Goal: Information Seeking & Learning: Learn about a topic

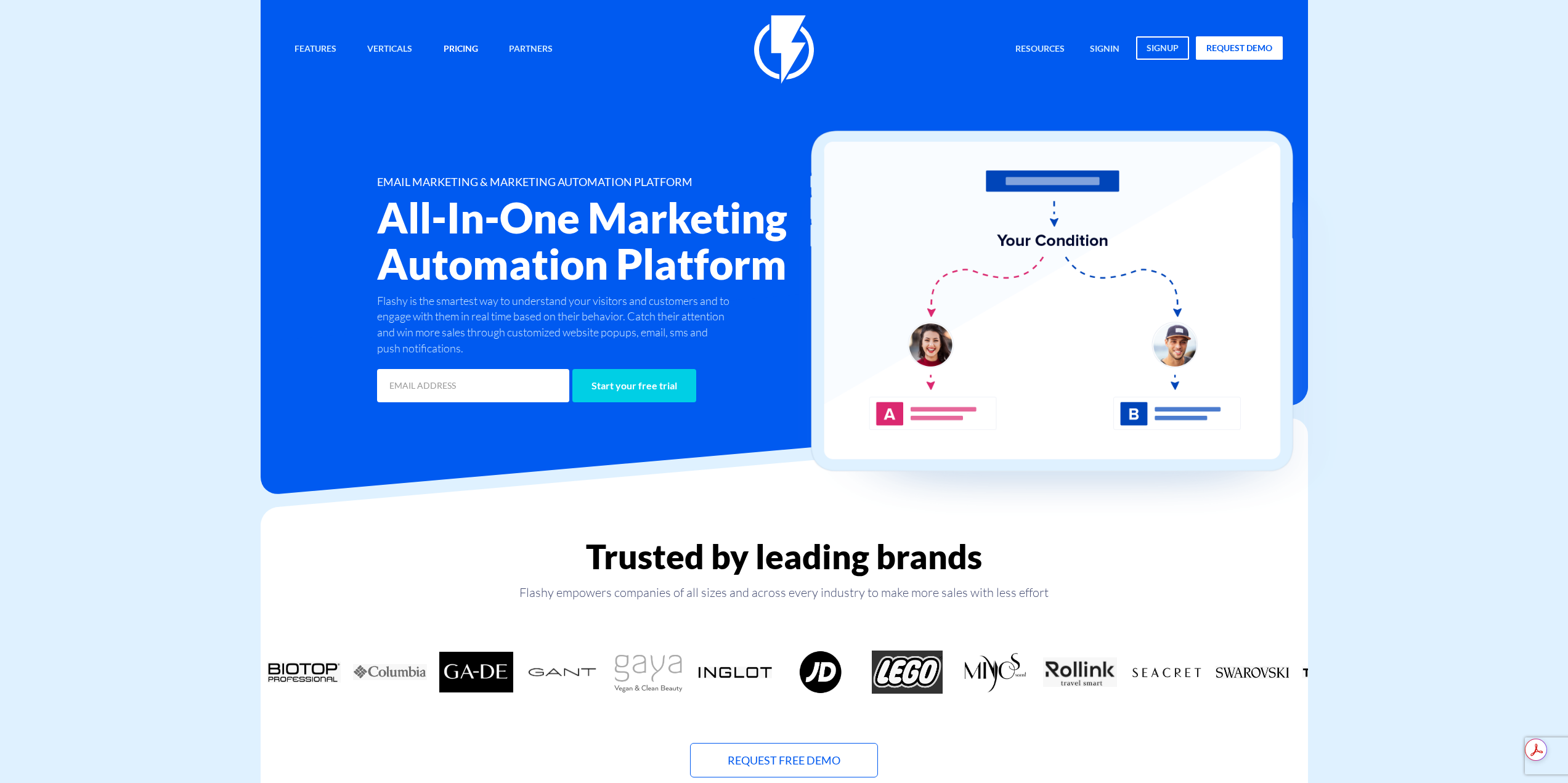
click at [446, 44] on link "Pricing" at bounding box center [461, 49] width 53 height 26
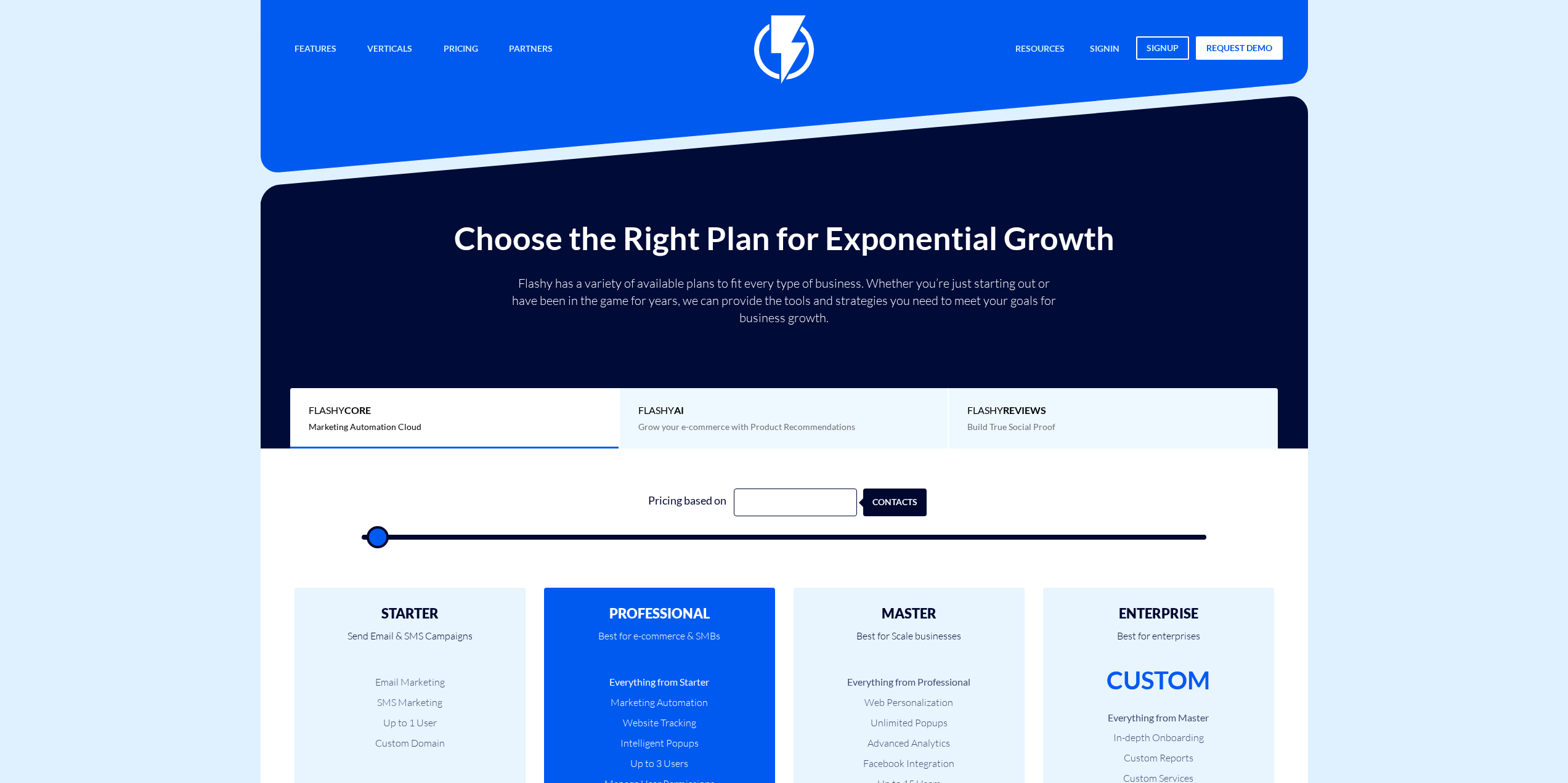
type input "500"
click at [741, 473] on div "1 Pricing based on 500 contacts" at bounding box center [784, 510] width 870 height 105
click at [766, 493] on input "500" at bounding box center [795, 502] width 123 height 28
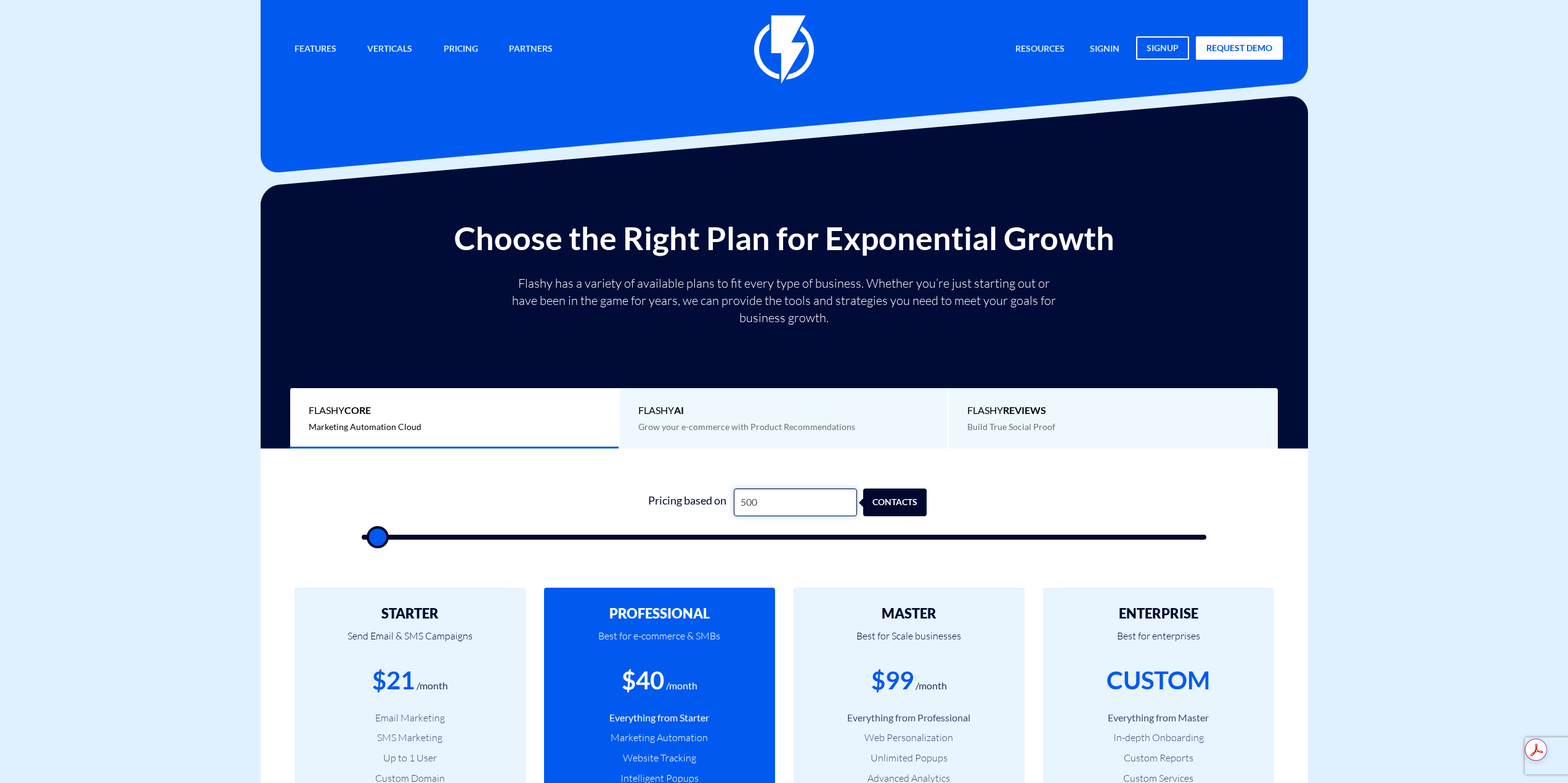
type input "1"
type input "500"
type input "18"
type input "500"
type input "180"
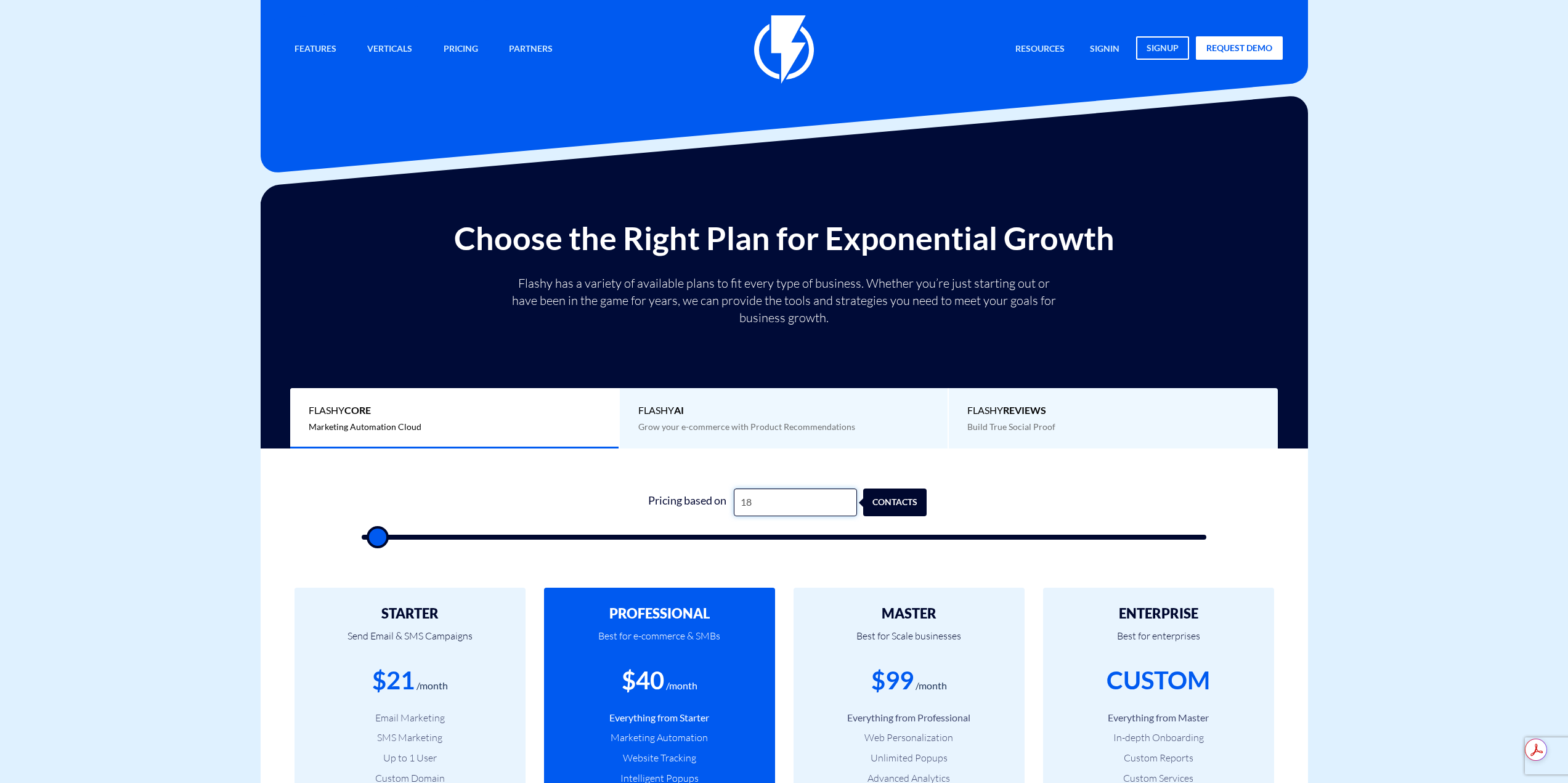
type input "500"
type input "1,800"
type input "2000"
type input "18,000"
type input "18000"
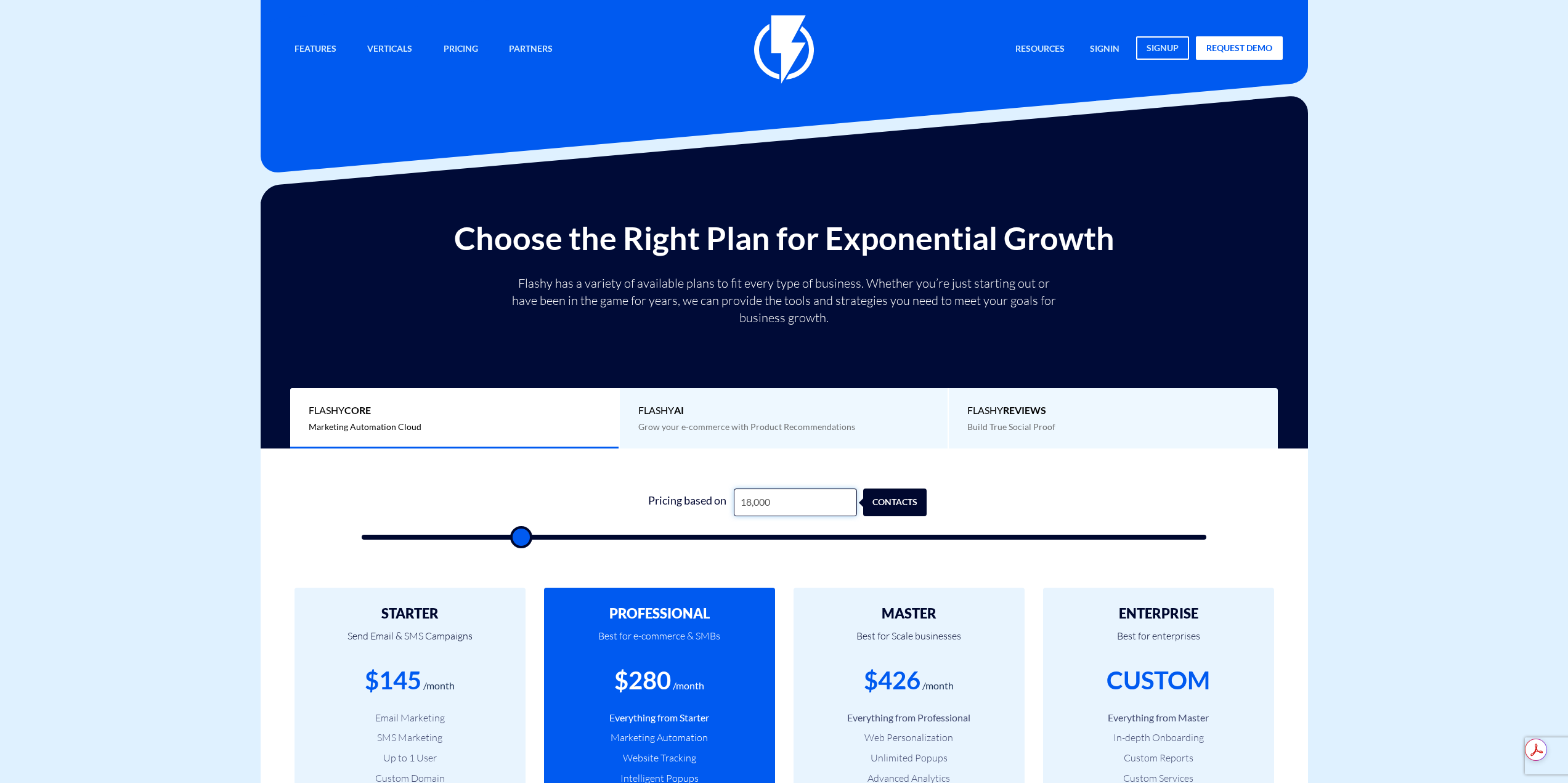
type input "180,000"
type input "100000"
type input "180,000"
